Goal: Information Seeking & Learning: Learn about a topic

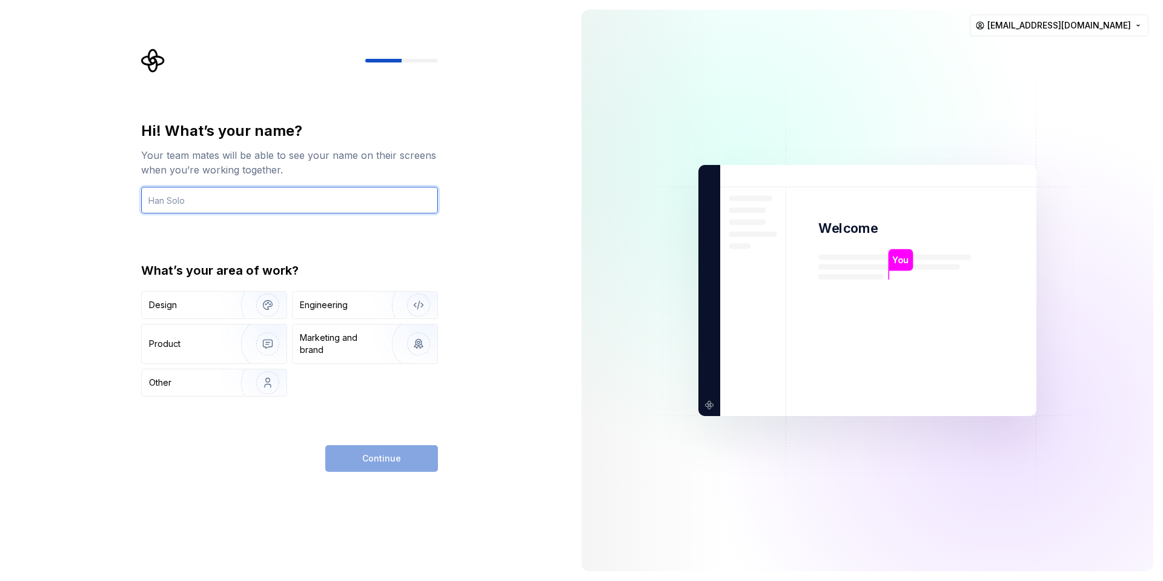
type input "[EMAIL_ADDRESS][DOMAIN_NAME]"
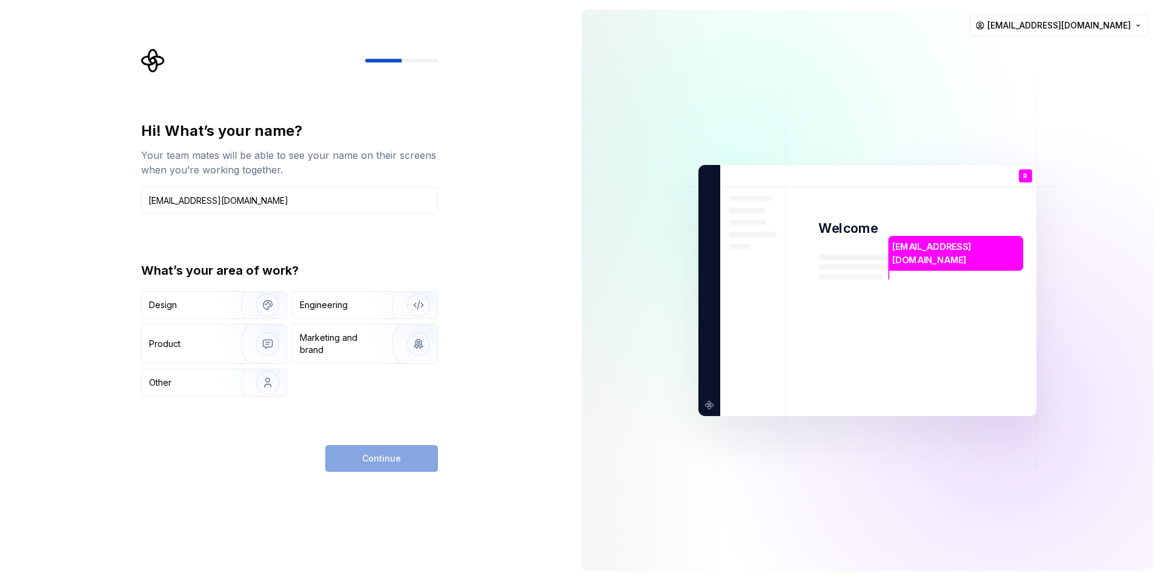
click at [374, 456] on div "Continue" at bounding box center [381, 458] width 113 height 27
click at [375, 460] on div "Continue" at bounding box center [381, 458] width 113 height 27
click at [375, 461] on div "Continue" at bounding box center [381, 458] width 113 height 27
click at [333, 316] on div "Engineering" at bounding box center [365, 304] width 145 height 27
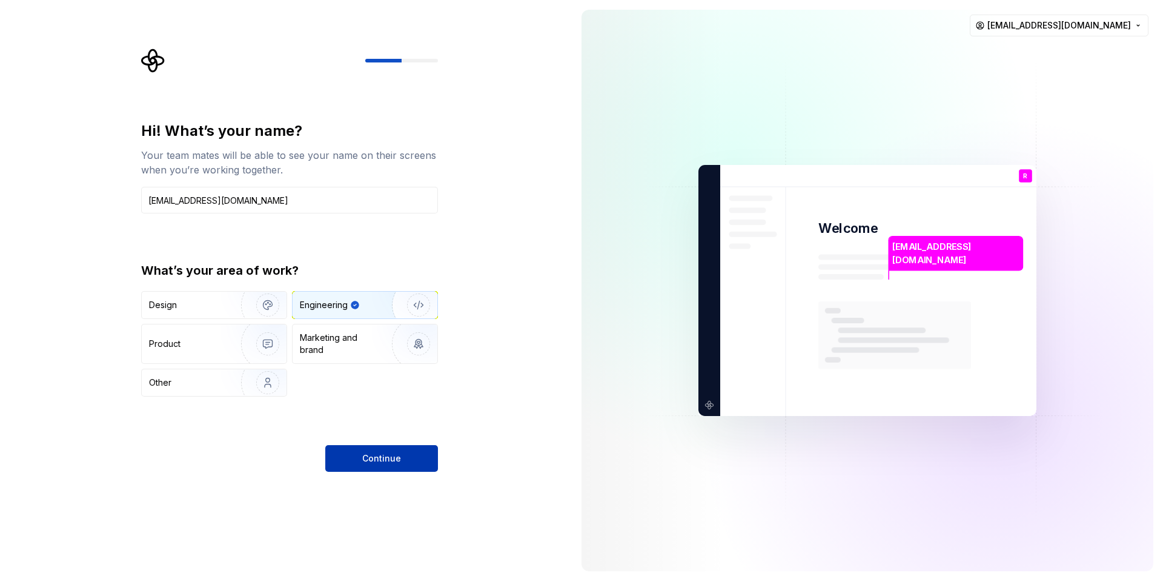
click at [361, 454] on button "Continue" at bounding box center [381, 458] width 113 height 27
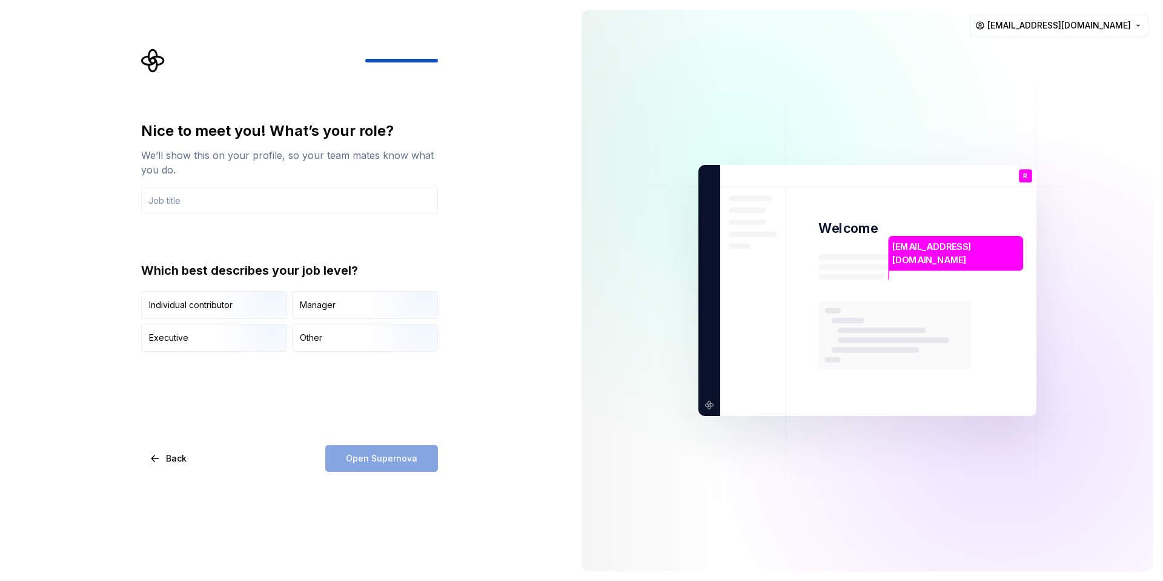
click at [405, 465] on div "Open Supernova" at bounding box center [381, 458] width 113 height 27
click at [253, 310] on img "button" at bounding box center [258, 319] width 78 height 81
click at [393, 468] on div "Open Supernova" at bounding box center [381, 458] width 113 height 27
click at [393, 461] on div "Open Supernova" at bounding box center [381, 458] width 113 height 27
click at [287, 208] on input "text" at bounding box center [289, 200] width 297 height 27
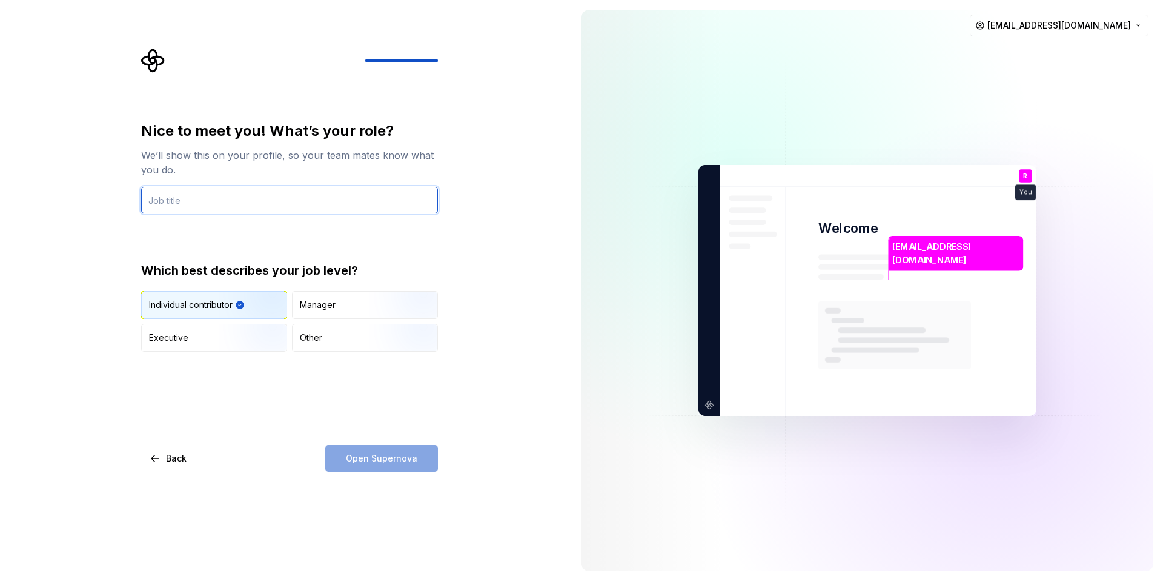
type input "D"
type input "Architect"
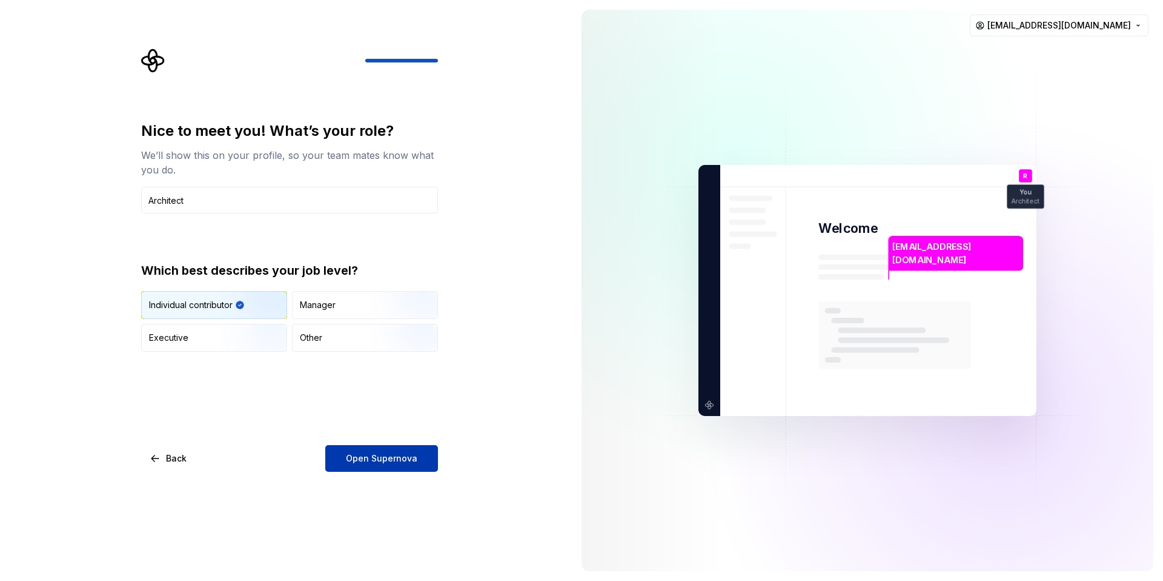
click at [374, 456] on span "Open Supernova" at bounding box center [382, 458] width 72 height 12
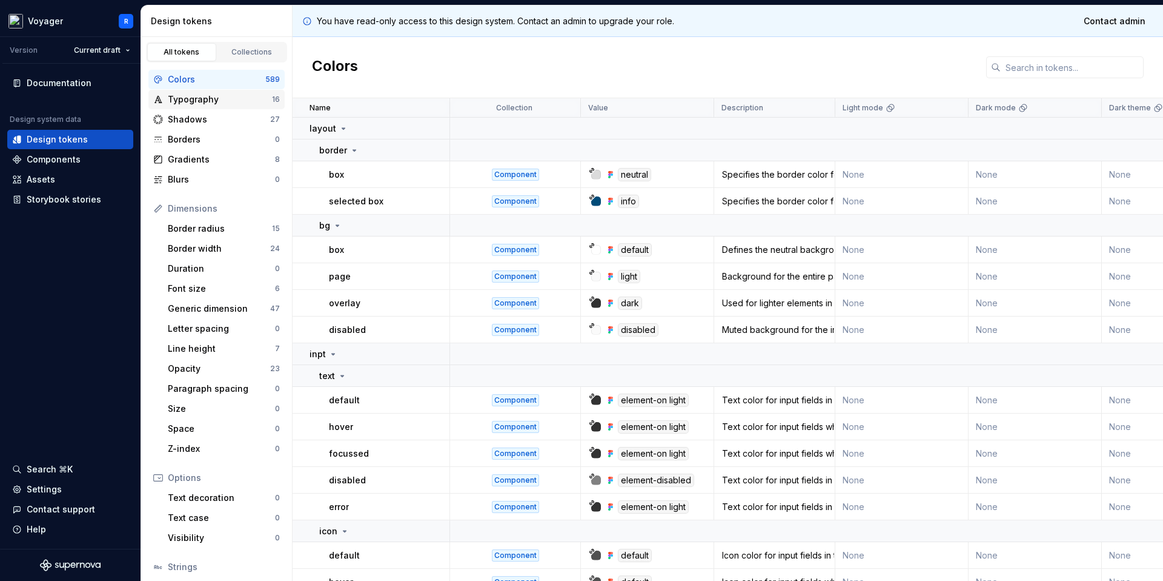
click at [238, 102] on div "Typography" at bounding box center [220, 99] width 104 height 12
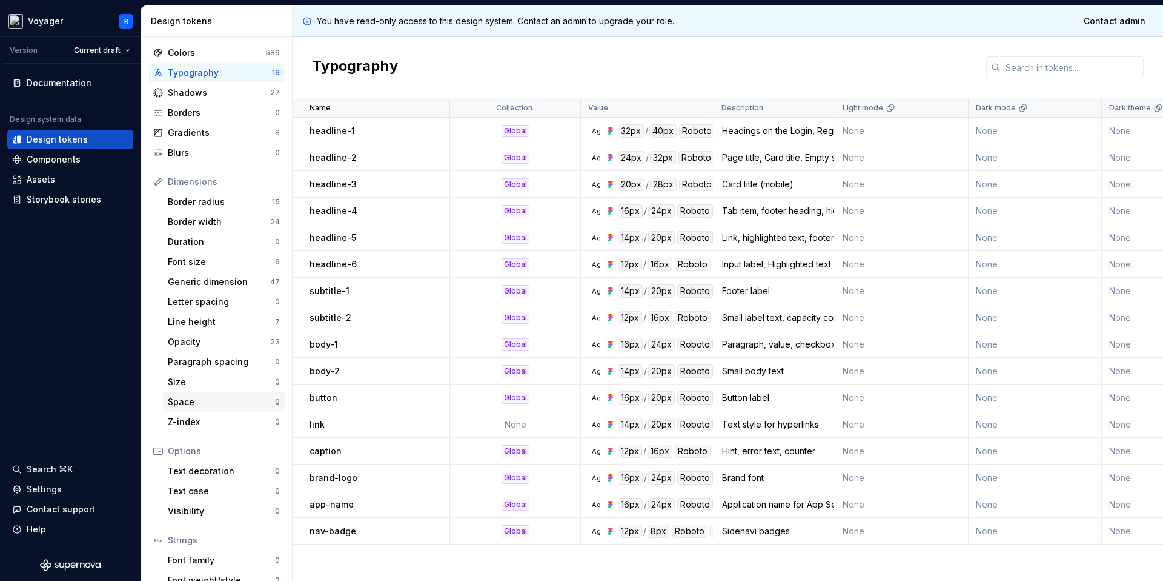
scroll to position [83, 0]
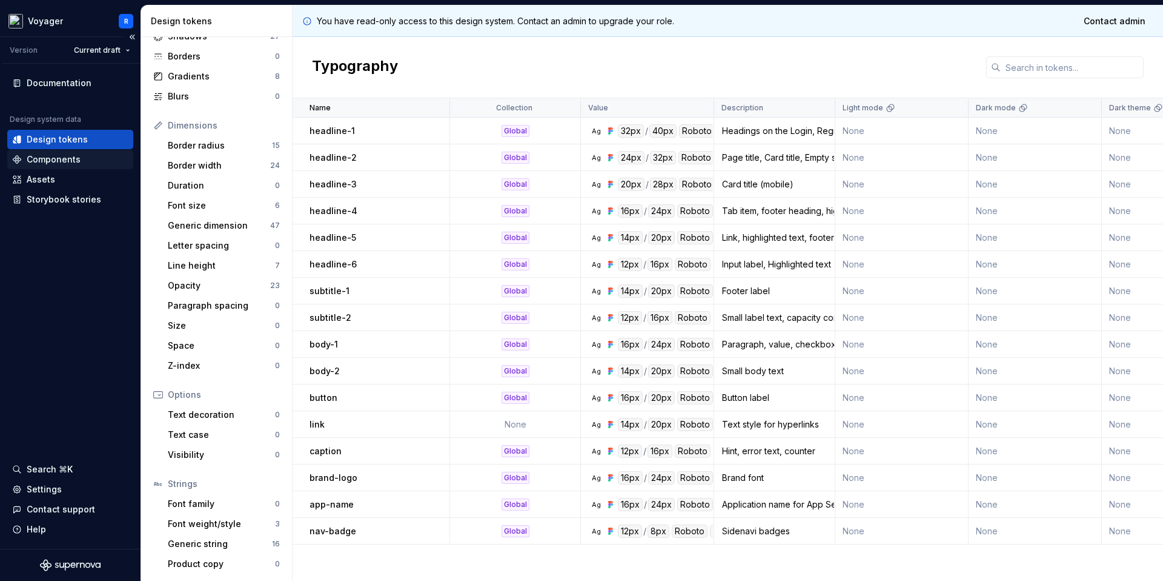
click at [64, 164] on div "Components" at bounding box center [54, 159] width 54 height 12
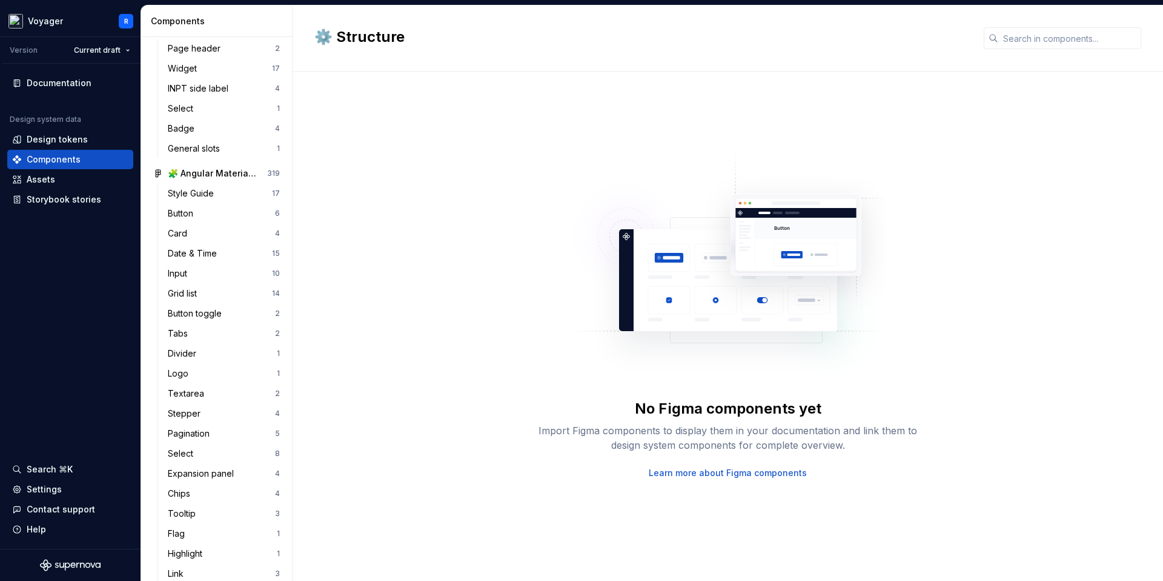
scroll to position [348, 0]
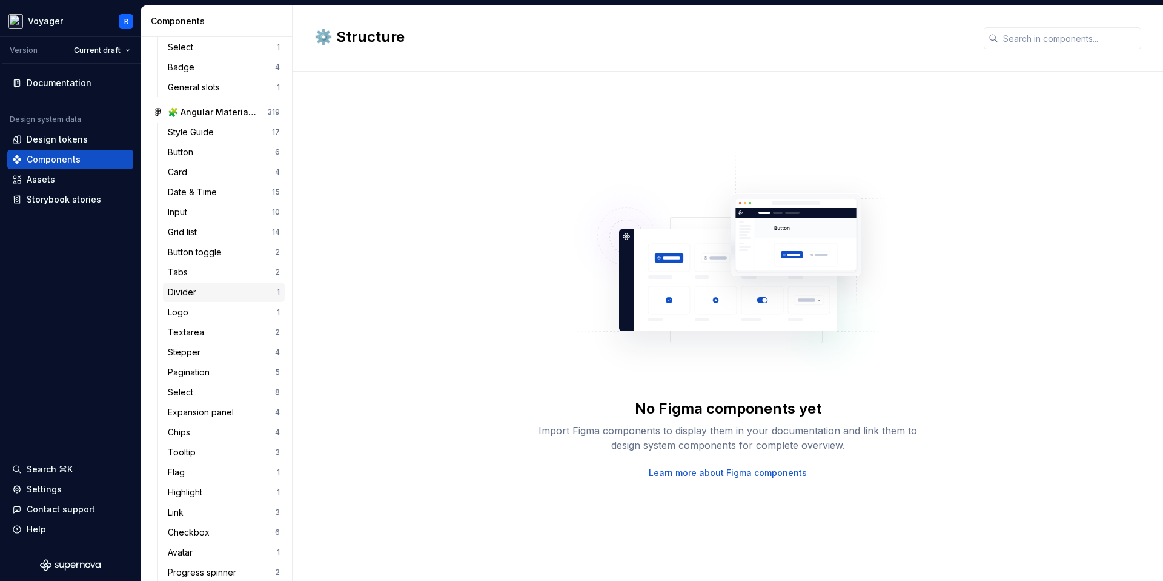
click at [215, 287] on div "Divider" at bounding box center [222, 292] width 109 height 12
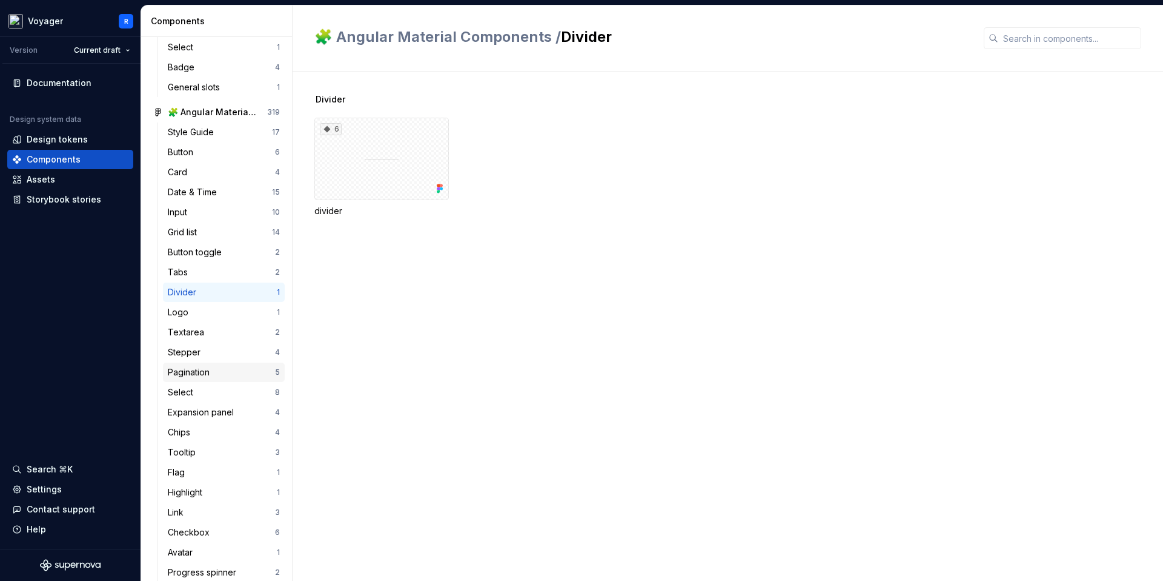
click at [215, 376] on div "Pagination" at bounding box center [191, 372] width 47 height 12
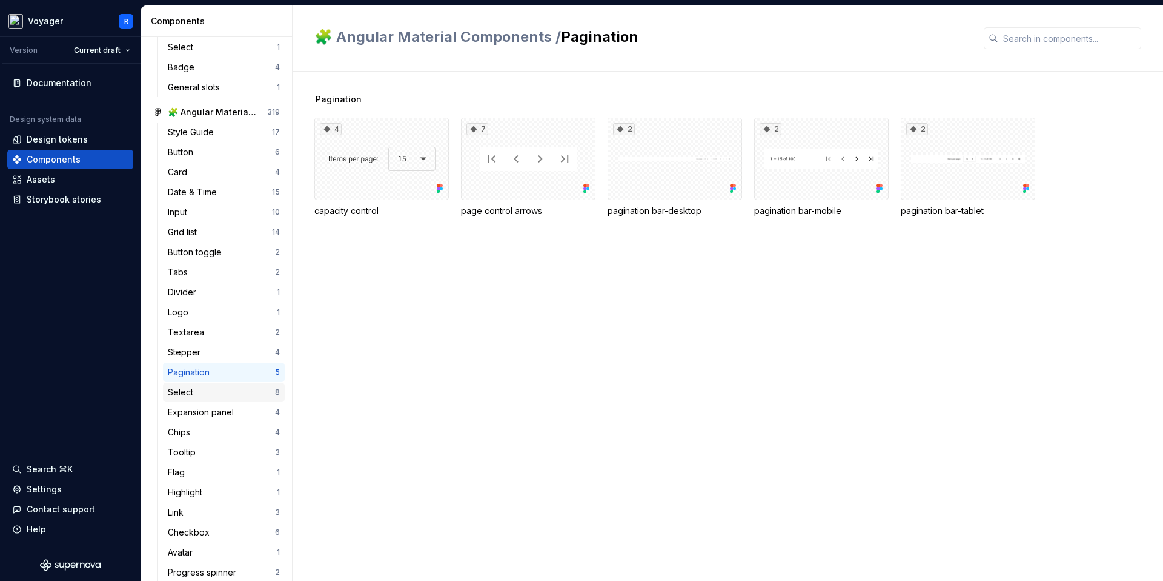
click at [215, 390] on div "Select" at bounding box center [221, 392] width 107 height 12
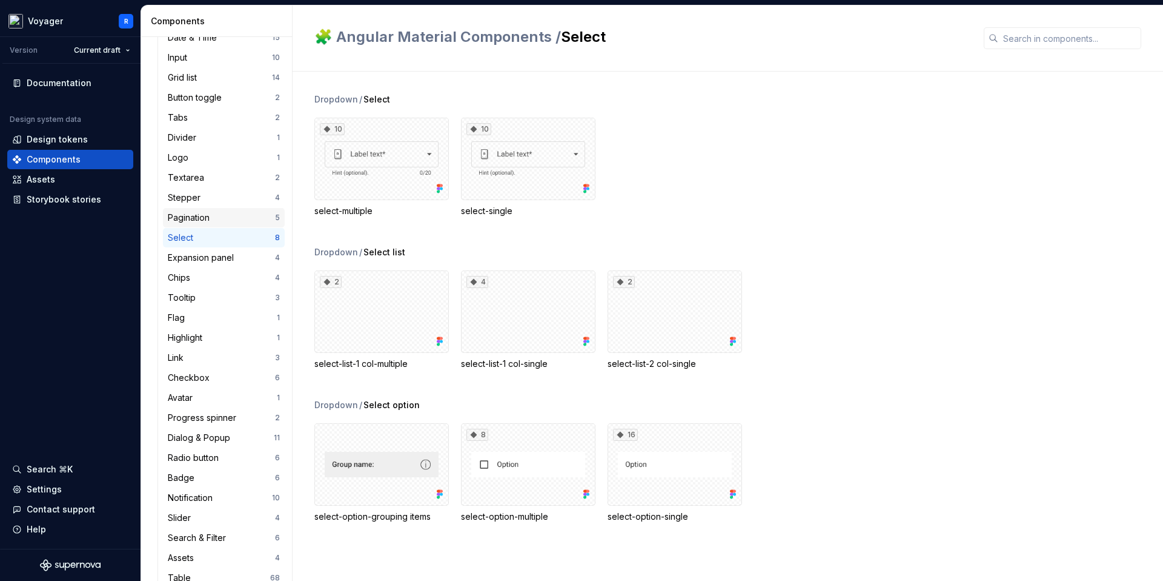
scroll to position [521, 0]
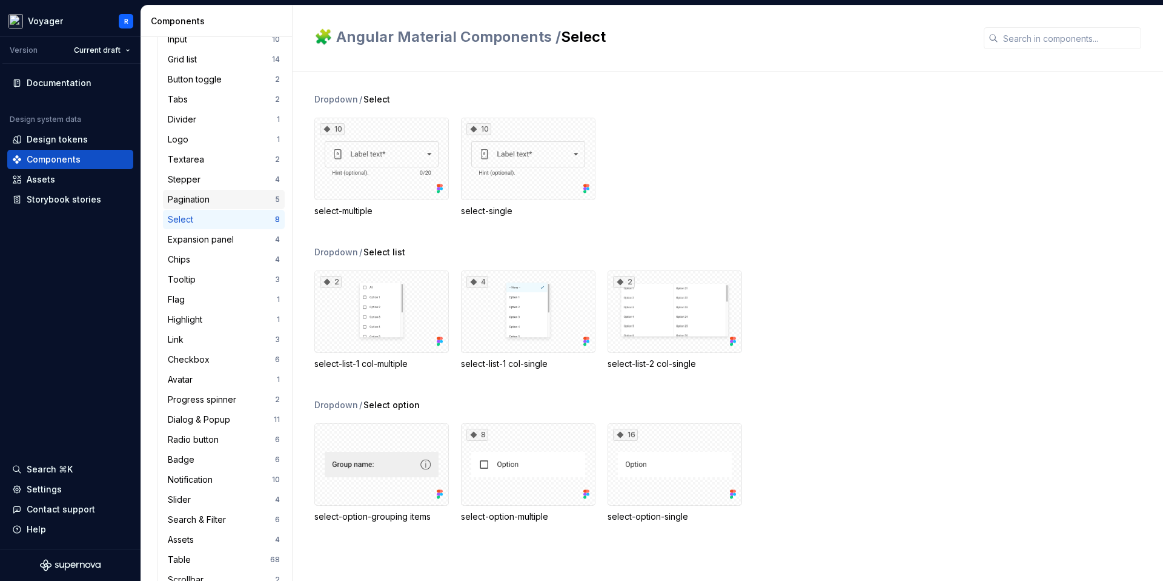
click at [222, 375] on div "Avatar" at bounding box center [222, 379] width 109 height 12
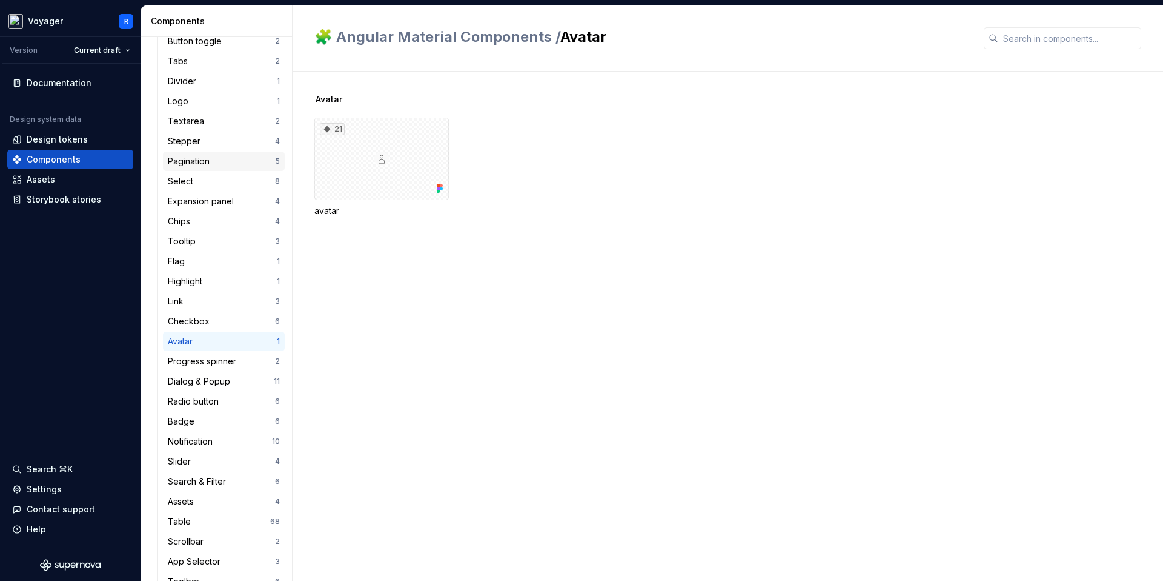
scroll to position [579, 0]
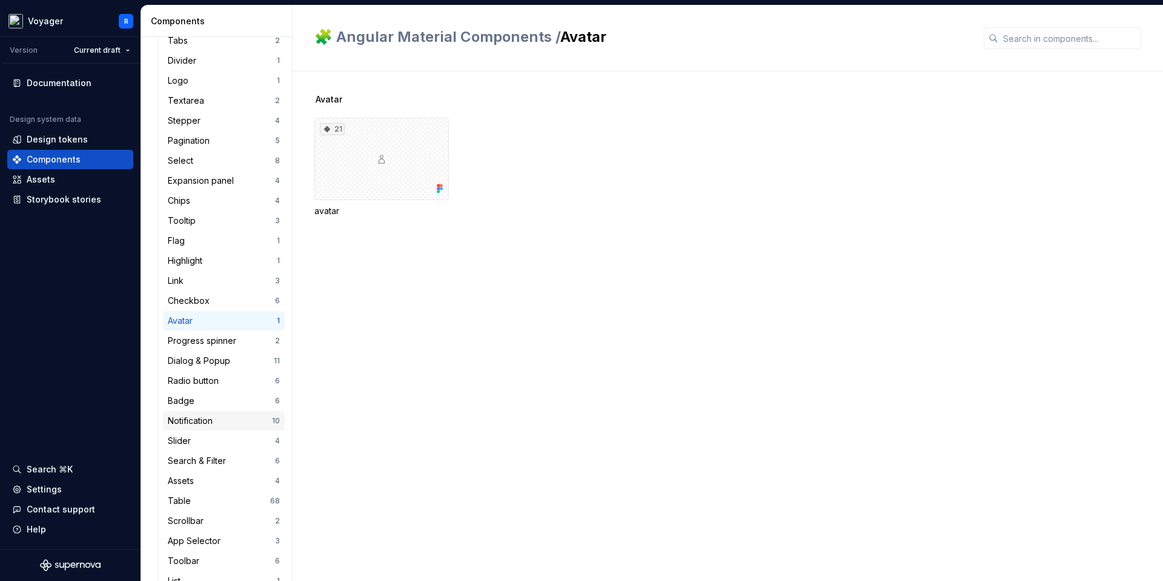
click at [216, 427] on div "Notification 10" at bounding box center [224, 420] width 122 height 19
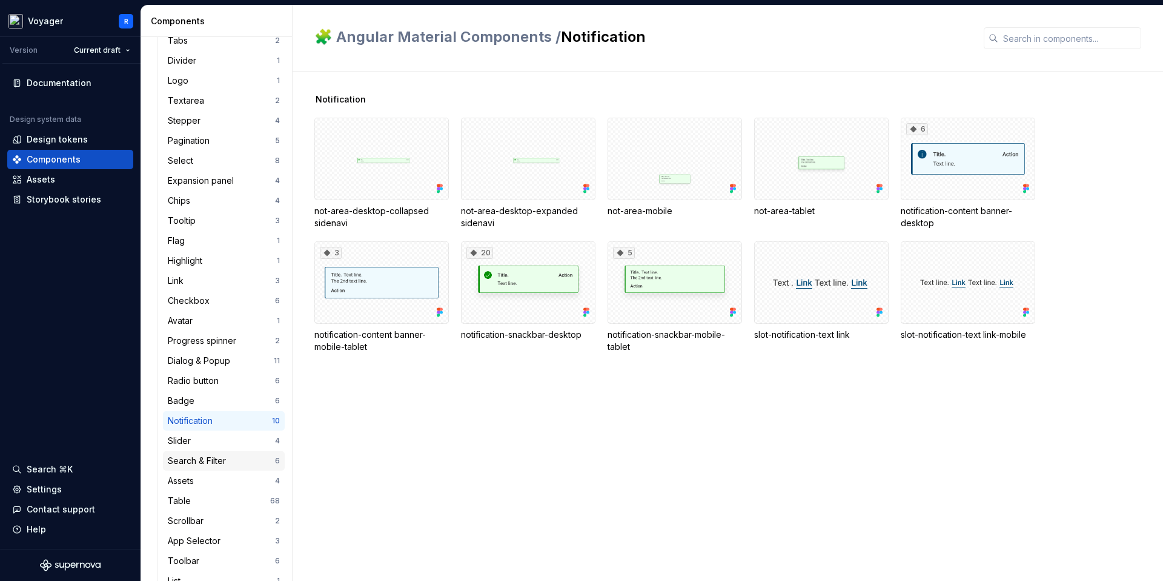
click at [216, 454] on div "Search & Filter" at bounding box center [199, 460] width 63 height 12
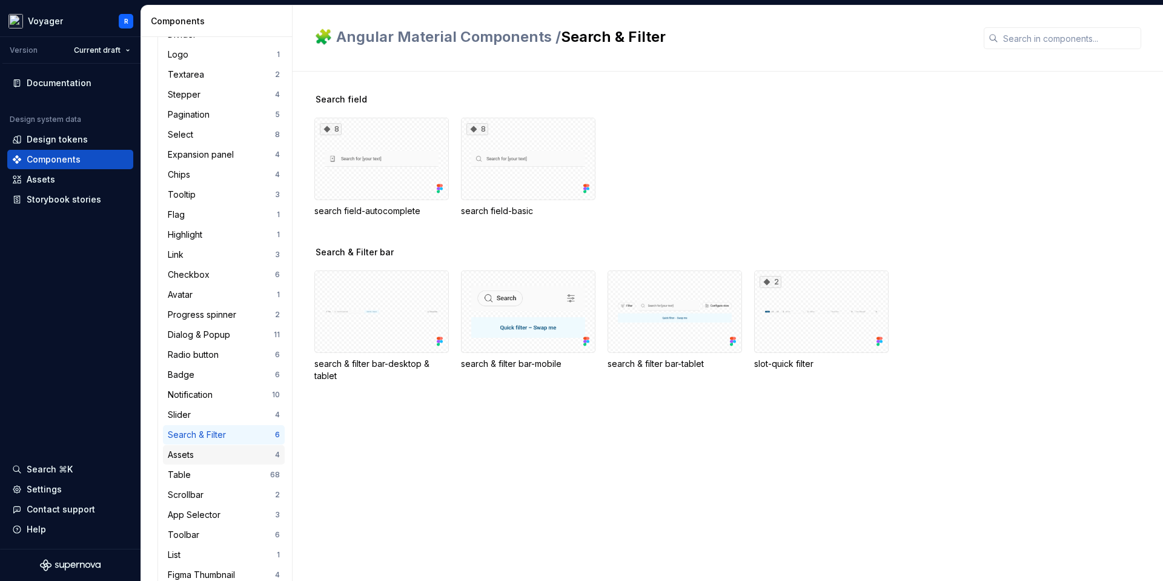
scroll to position [610, 0]
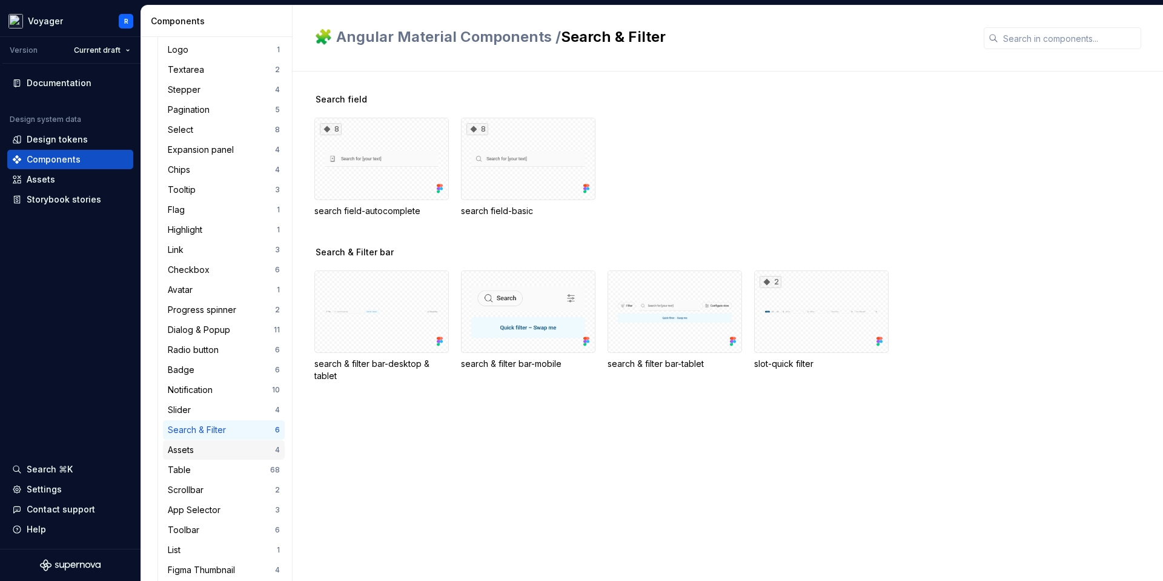
click at [216, 451] on div "Assets" at bounding box center [221, 450] width 107 height 12
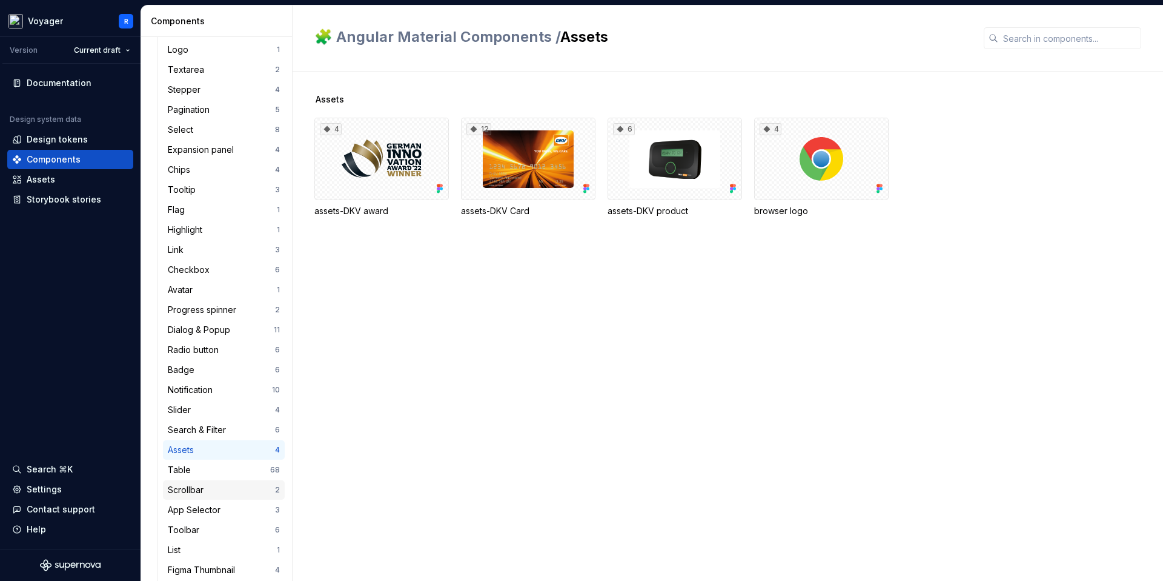
click at [217, 482] on div "Scrollbar 2" at bounding box center [224, 489] width 122 height 19
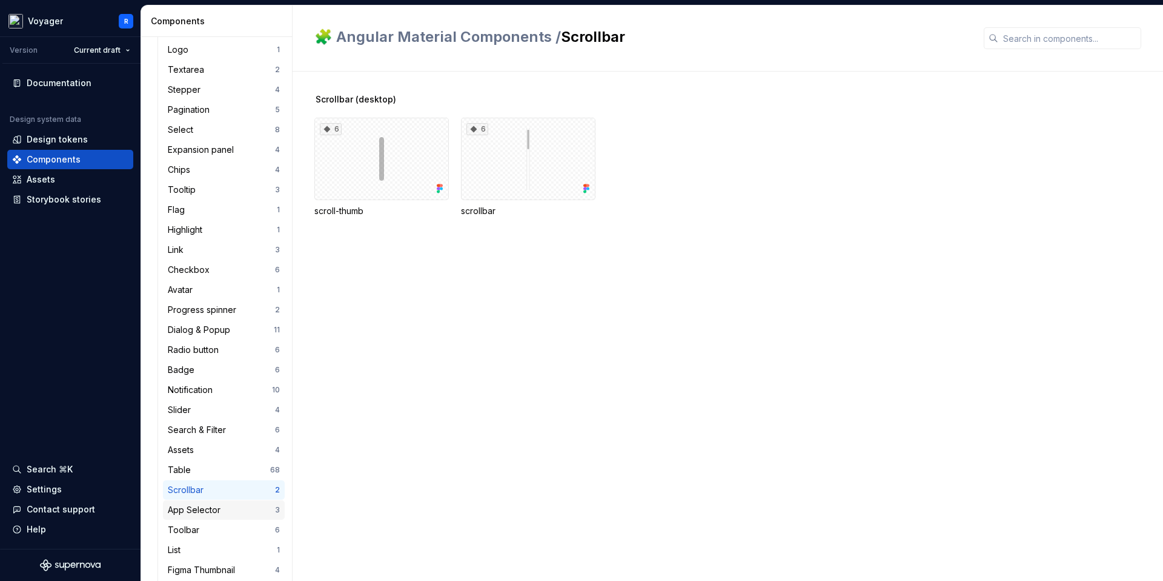
click at [215, 505] on div "App Selector" at bounding box center [197, 510] width 58 height 12
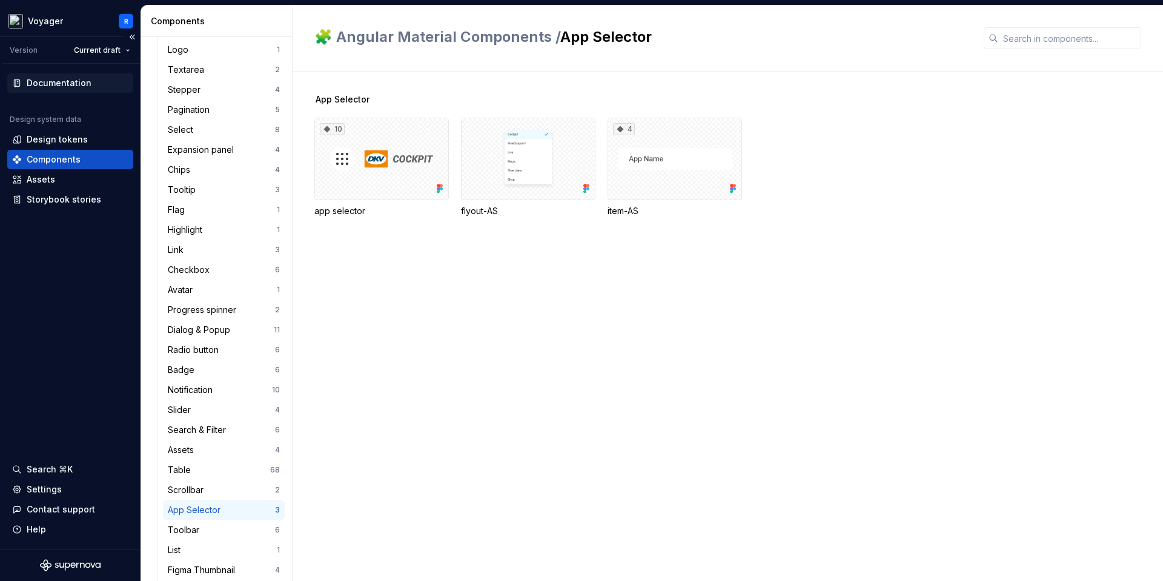
click at [80, 75] on div "Documentation" at bounding box center [70, 82] width 126 height 19
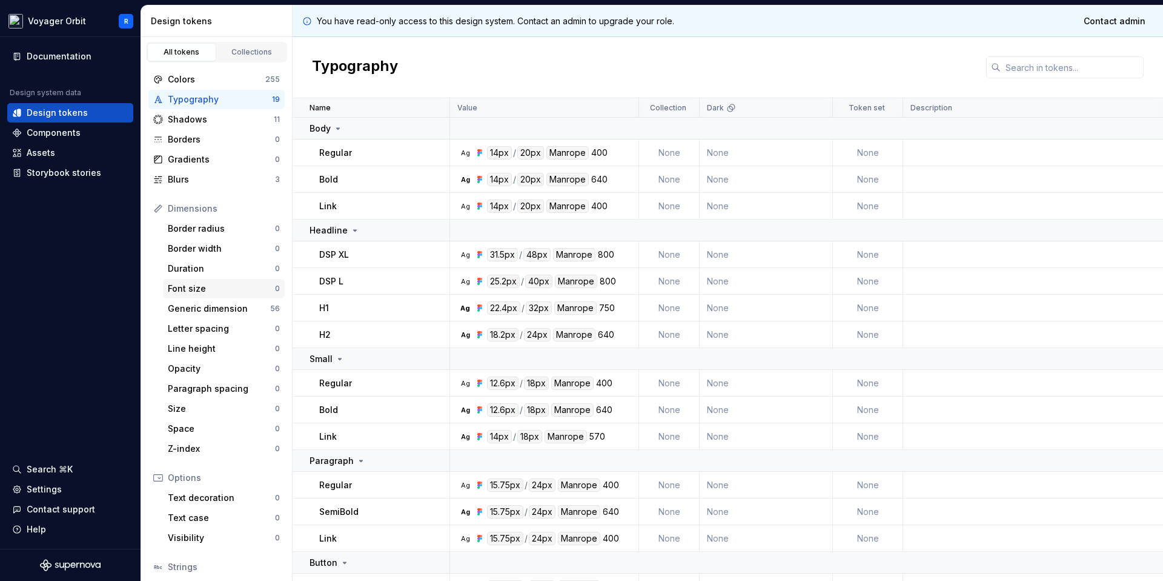
click at [221, 279] on div "Font size 0" at bounding box center [224, 288] width 122 height 19
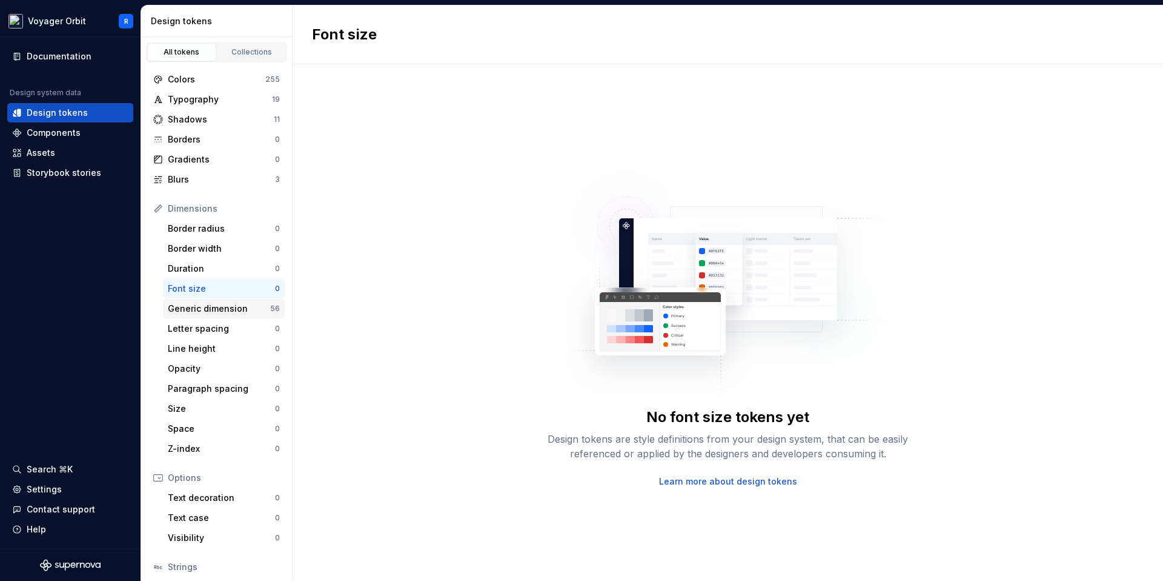
click at [221, 310] on div "Generic dimension" at bounding box center [219, 308] width 102 height 12
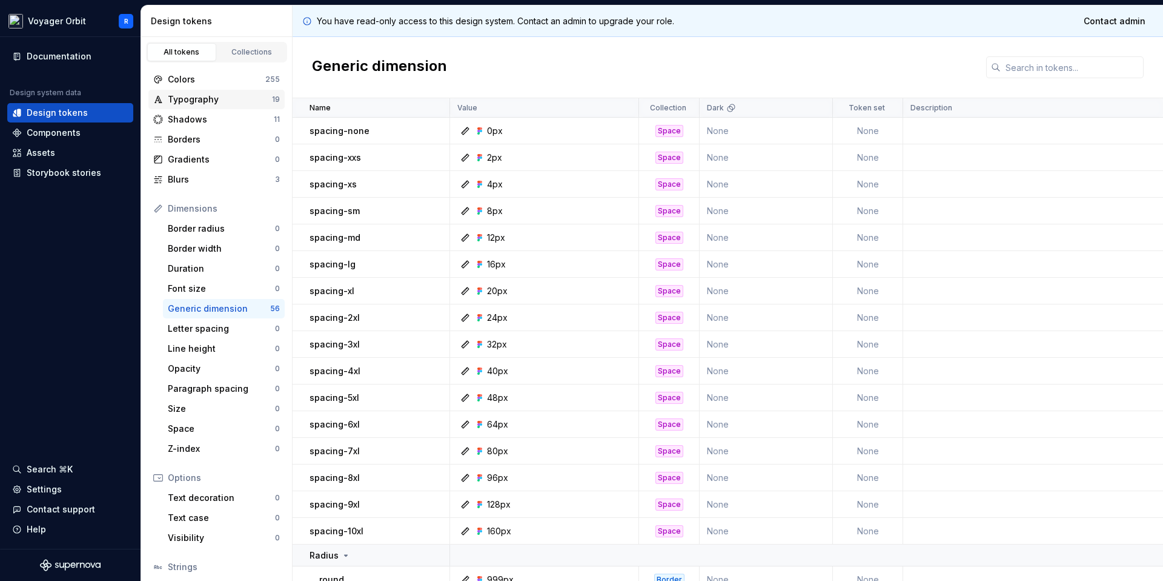
click at [259, 99] on div "Typography" at bounding box center [220, 99] width 104 height 12
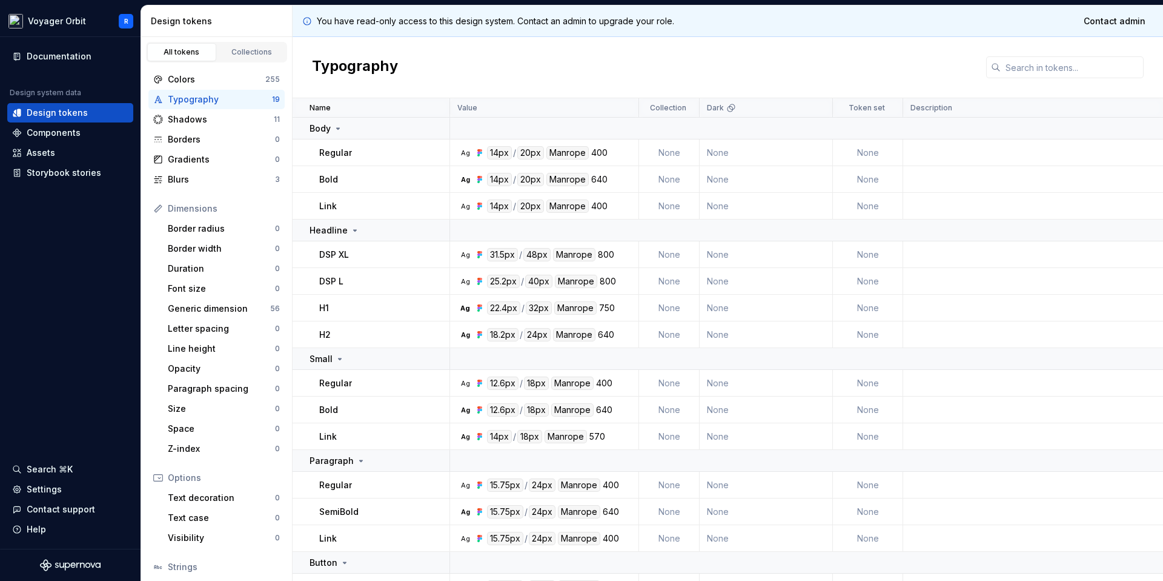
click at [730, 430] on td "None" at bounding box center [766, 436] width 133 height 27
click at [482, 468] on td at bounding box center [911, 461] width 922 height 22
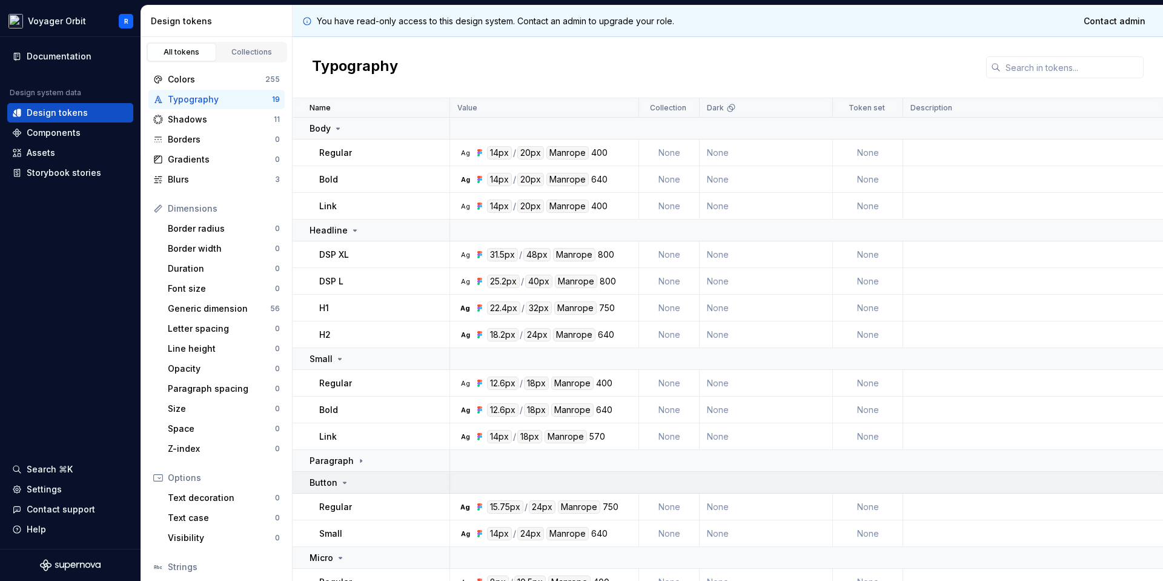
click at [468, 479] on td at bounding box center [911, 482] width 922 height 22
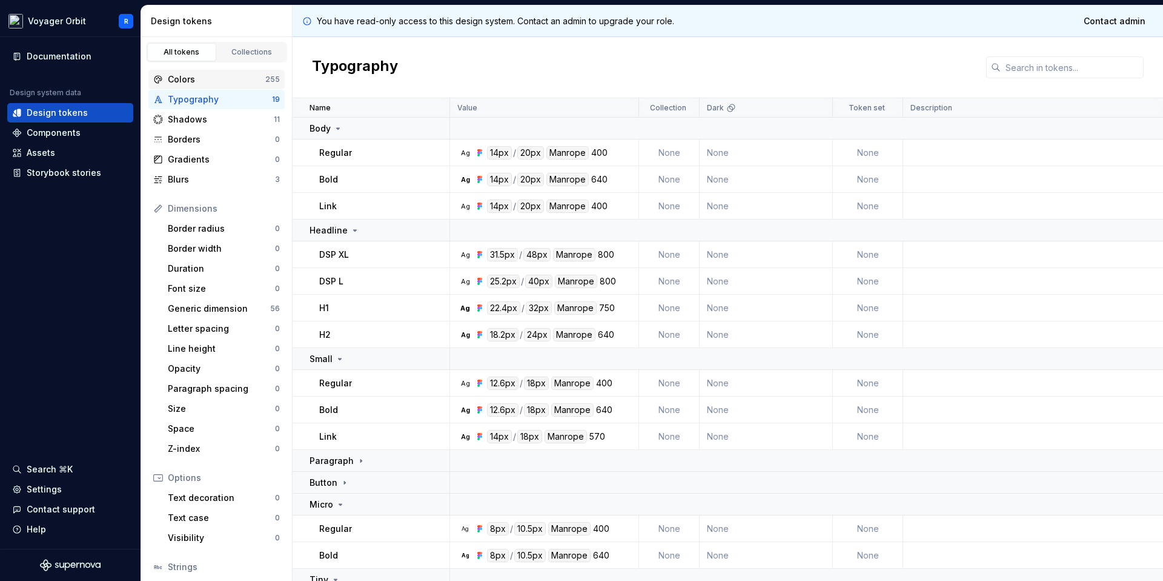
click at [221, 71] on div "Colors 255" at bounding box center [216, 79] width 136 height 19
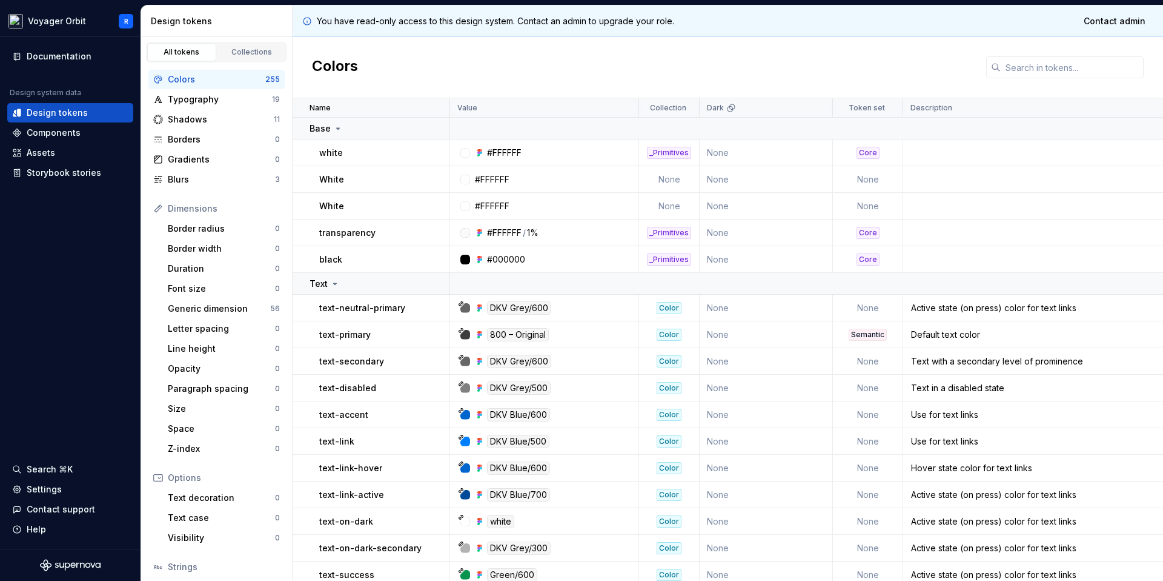
click at [221, 75] on div "Colors" at bounding box center [217, 79] width 98 height 12
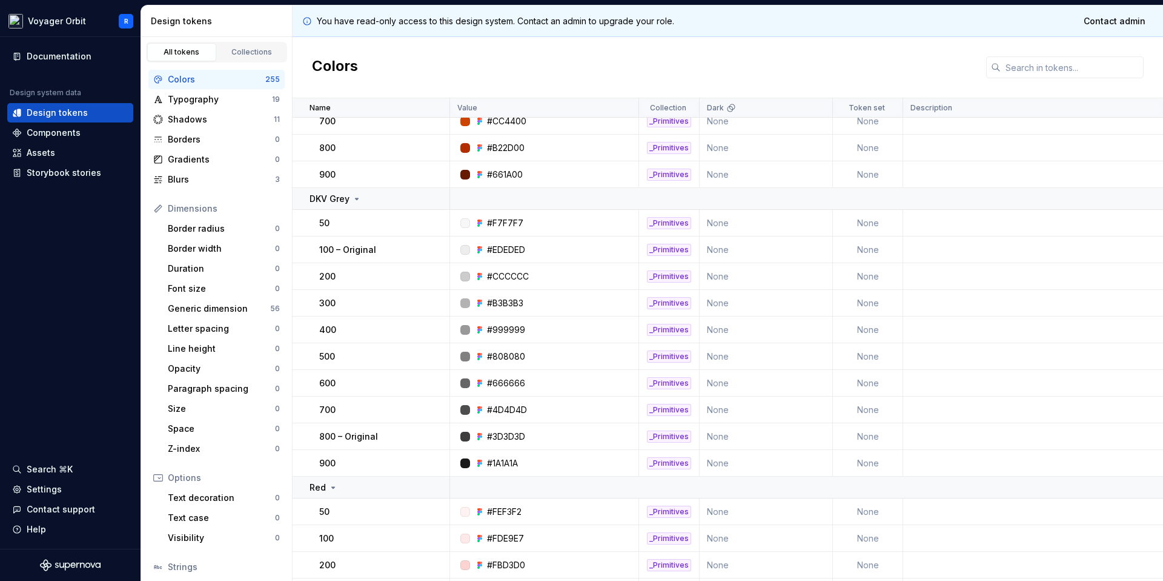
scroll to position [2565, 0]
